Goal: Register for event/course

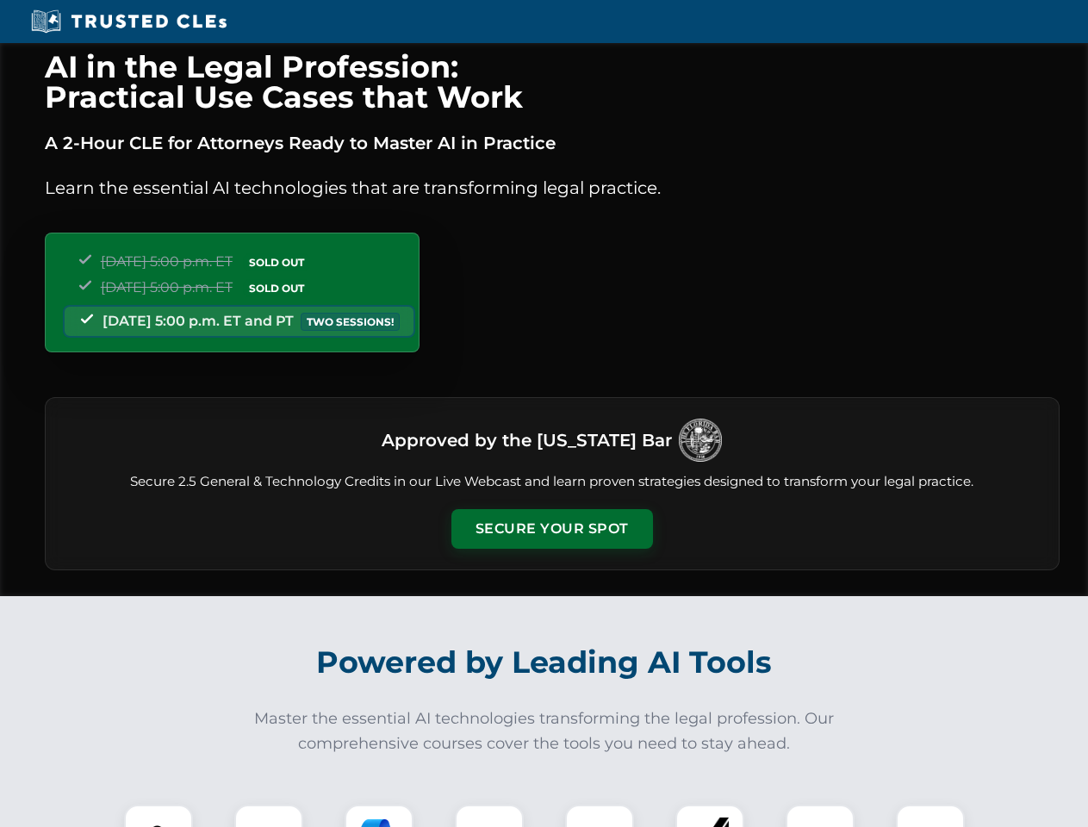
click at [551, 529] on button "Secure Your Spot" at bounding box center [552, 529] width 202 height 40
click at [158, 816] on img at bounding box center [159, 839] width 50 height 50
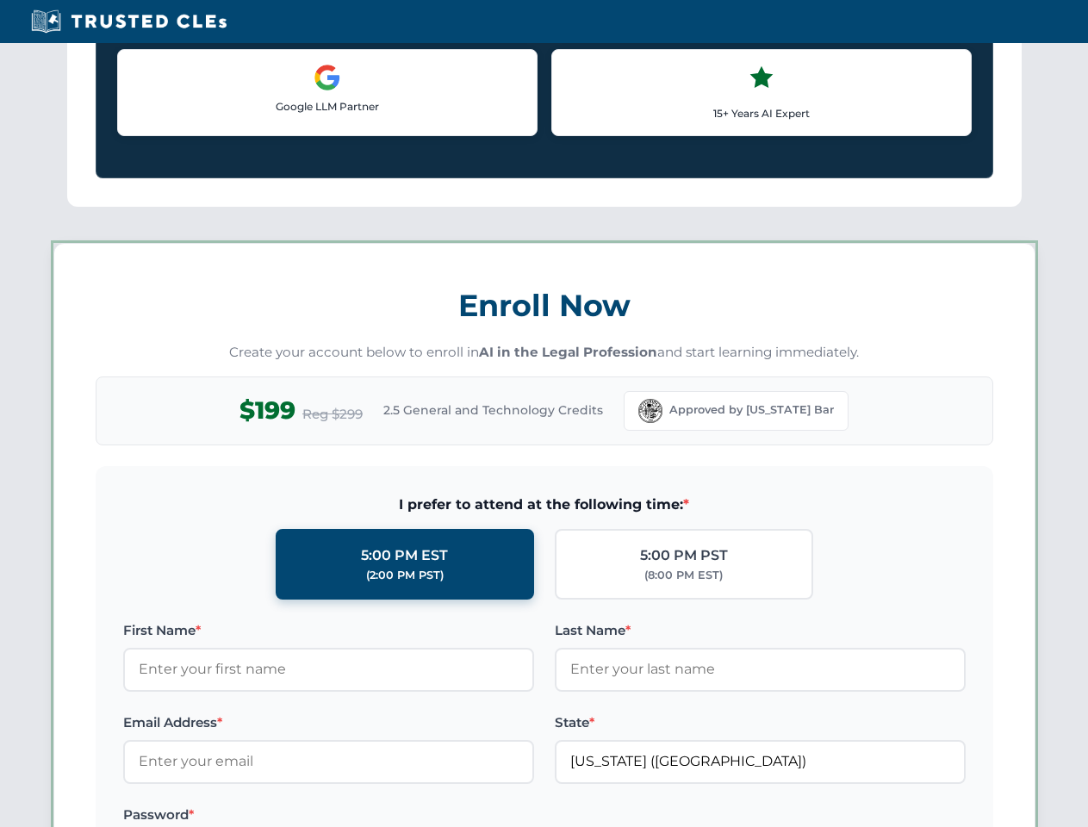
click at [379, 816] on label "Password *" at bounding box center [328, 815] width 411 height 21
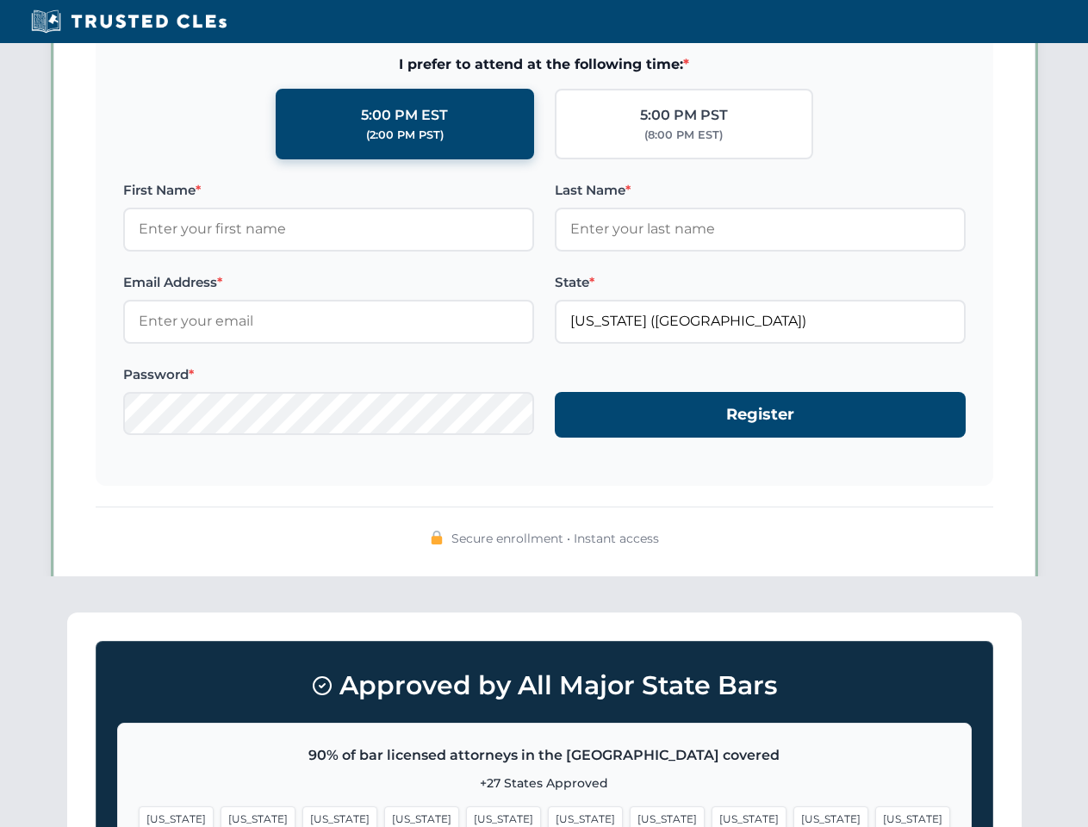
click at [793, 816] on span "[US_STATE]" at bounding box center [830, 818] width 75 height 25
